Goal: Task Accomplishment & Management: Use online tool/utility

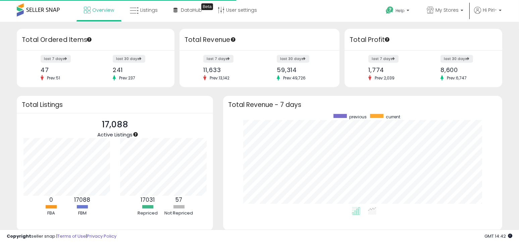
scroll to position [93, 265]
click at [441, 10] on span "My Stores" at bounding box center [446, 10] width 23 height 7
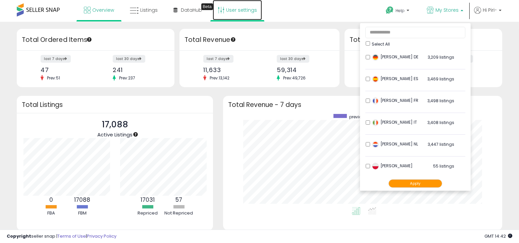
click at [227, 11] on link "User settings" at bounding box center [237, 10] width 49 height 20
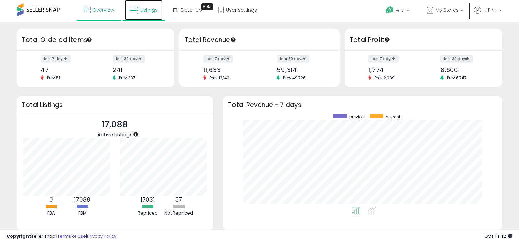
click at [135, 10] on icon at bounding box center [134, 10] width 9 height 9
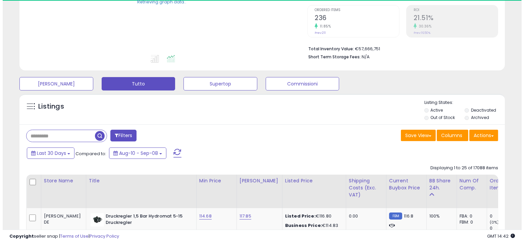
scroll to position [201, 0]
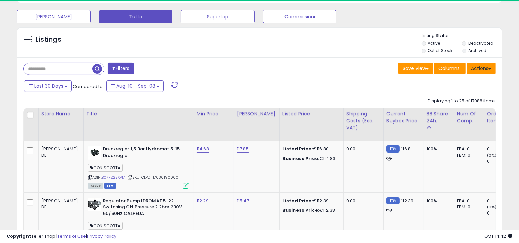
click at [481, 70] on button "Actions" at bounding box center [480, 68] width 29 height 11
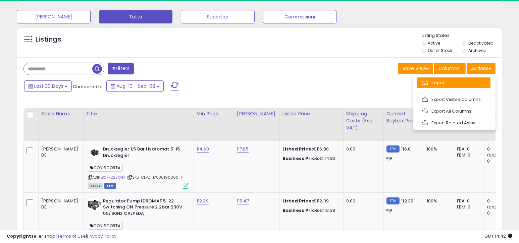
click at [438, 82] on link "Import" at bounding box center [453, 82] width 73 height 10
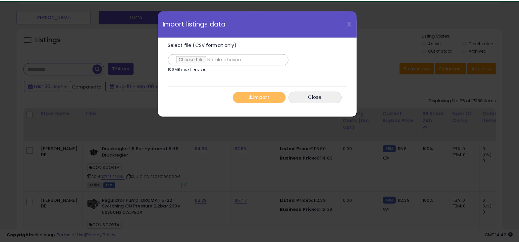
scroll to position [137, 284]
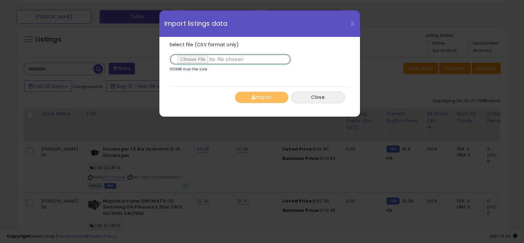
click at [183, 61] on input "Select file (CSV format only)" at bounding box center [230, 59] width 122 height 11
type input "**********"
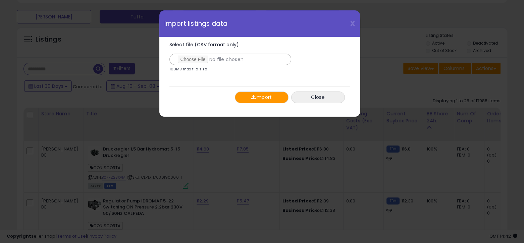
click at [253, 97] on span "button" at bounding box center [253, 97] width 4 height 5
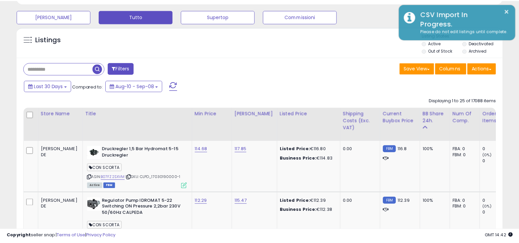
scroll to position [335068, 334924]
